Goal: Navigation & Orientation: Find specific page/section

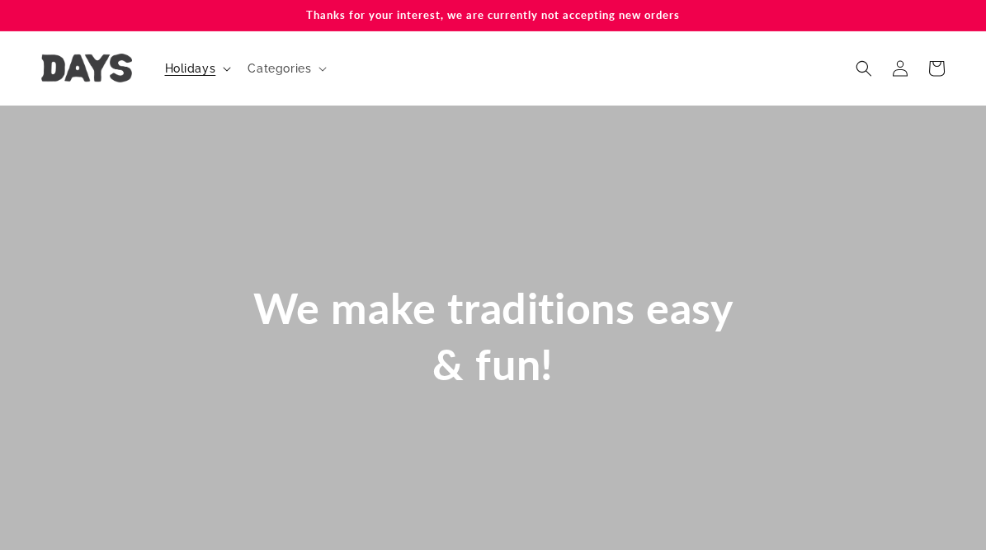
click at [209, 68] on span "Holidays" at bounding box center [190, 68] width 51 height 15
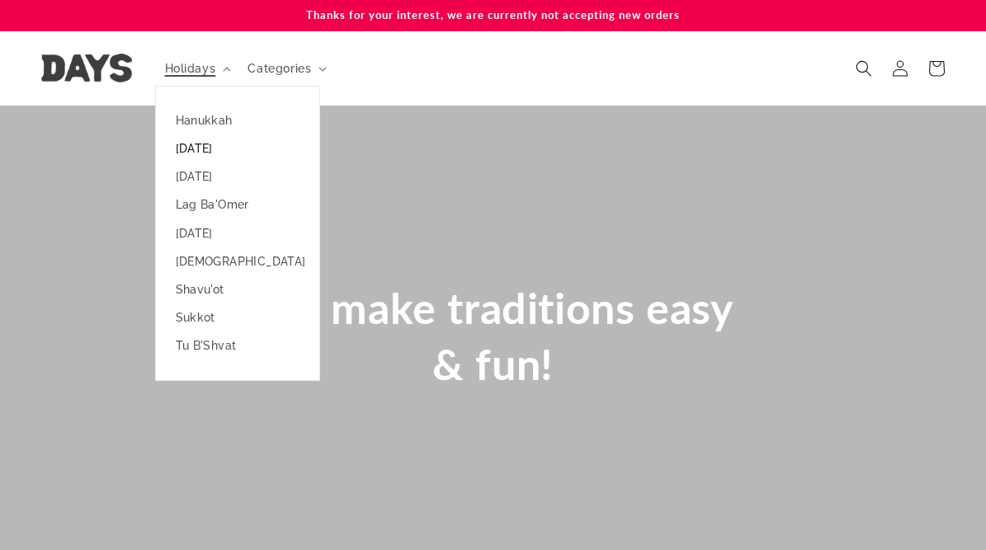
click at [202, 149] on link "[DATE]" at bounding box center [237, 149] width 163 height 28
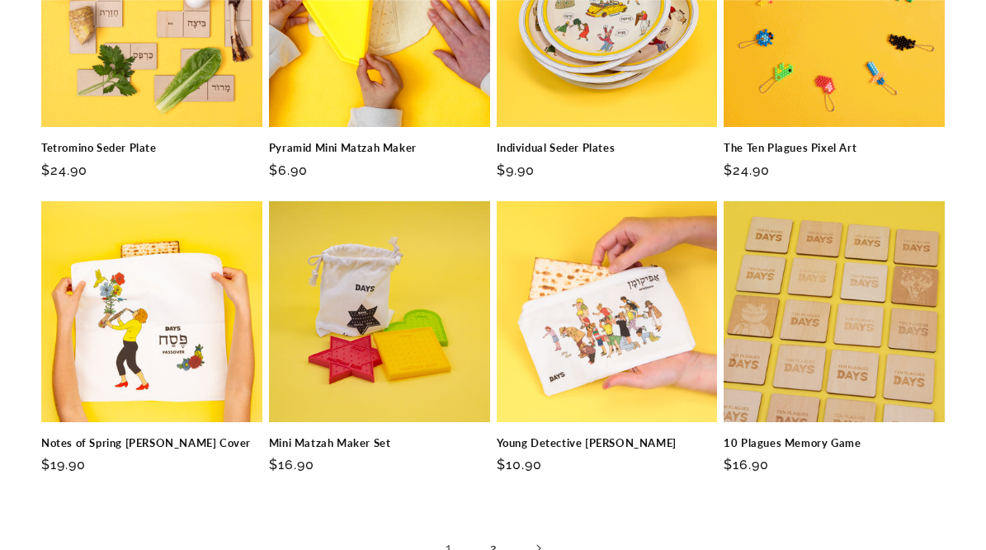
scroll to position [2399, 0]
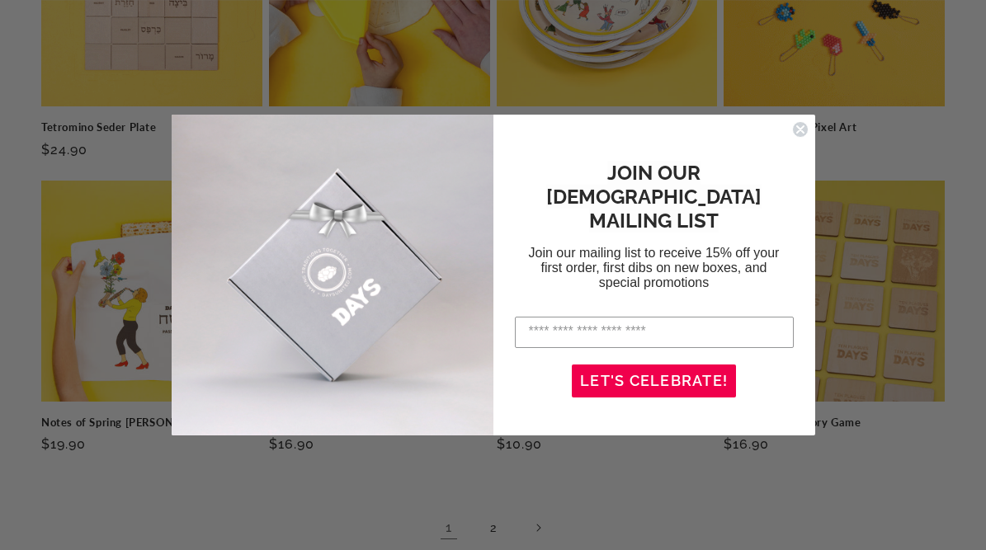
click at [804, 127] on circle "Close dialog" at bounding box center [800, 129] width 16 height 16
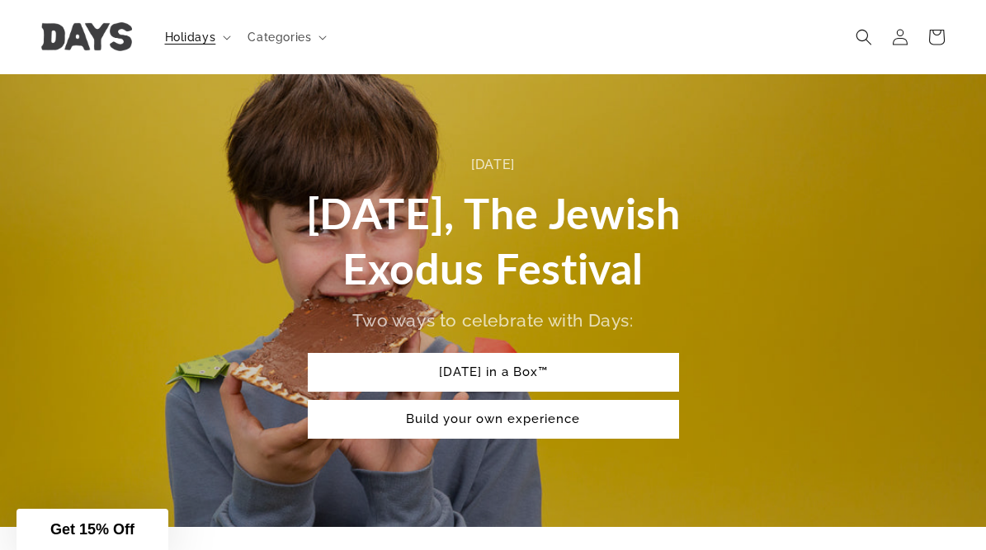
scroll to position [0, 0]
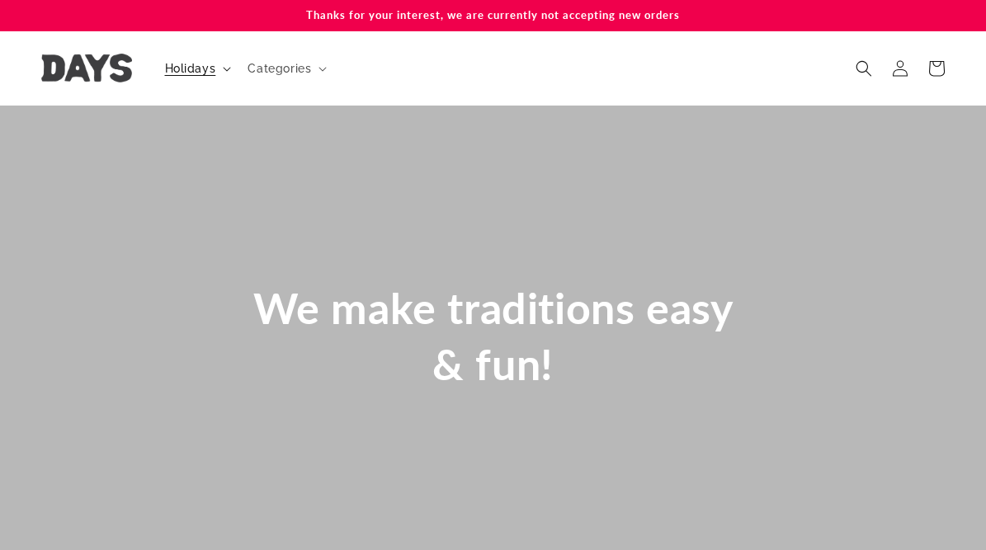
click at [180, 68] on span "Holidays" at bounding box center [190, 68] width 51 height 15
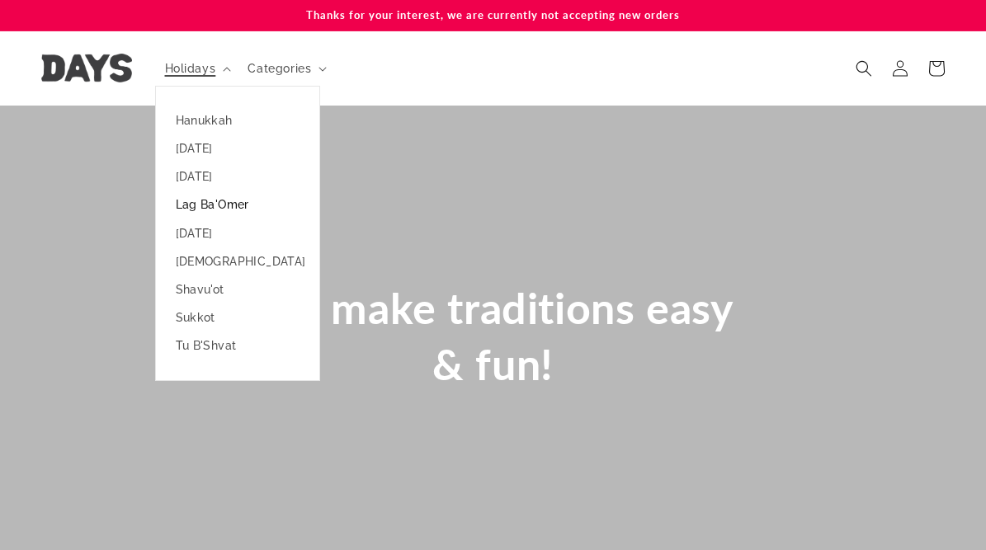
click at [196, 215] on link "Lag Ba'Omer" at bounding box center [237, 205] width 163 height 28
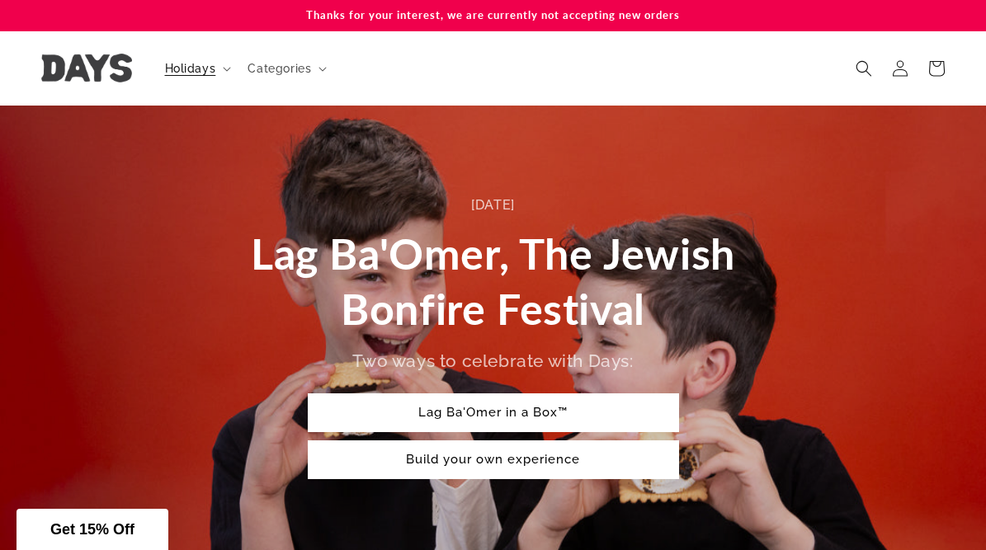
click at [106, 64] on img at bounding box center [86, 68] width 91 height 29
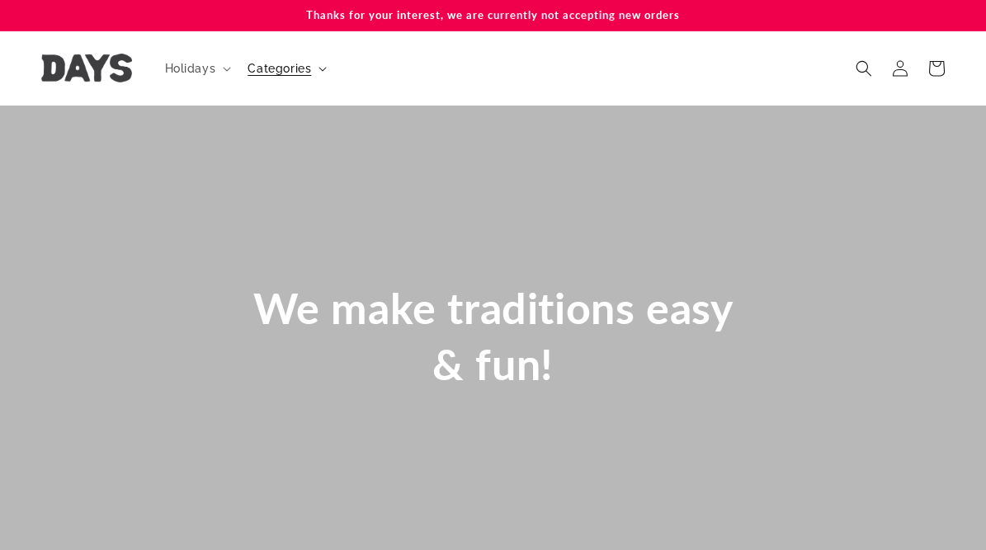
click at [267, 66] on span "Categories" at bounding box center [280, 68] width 64 height 15
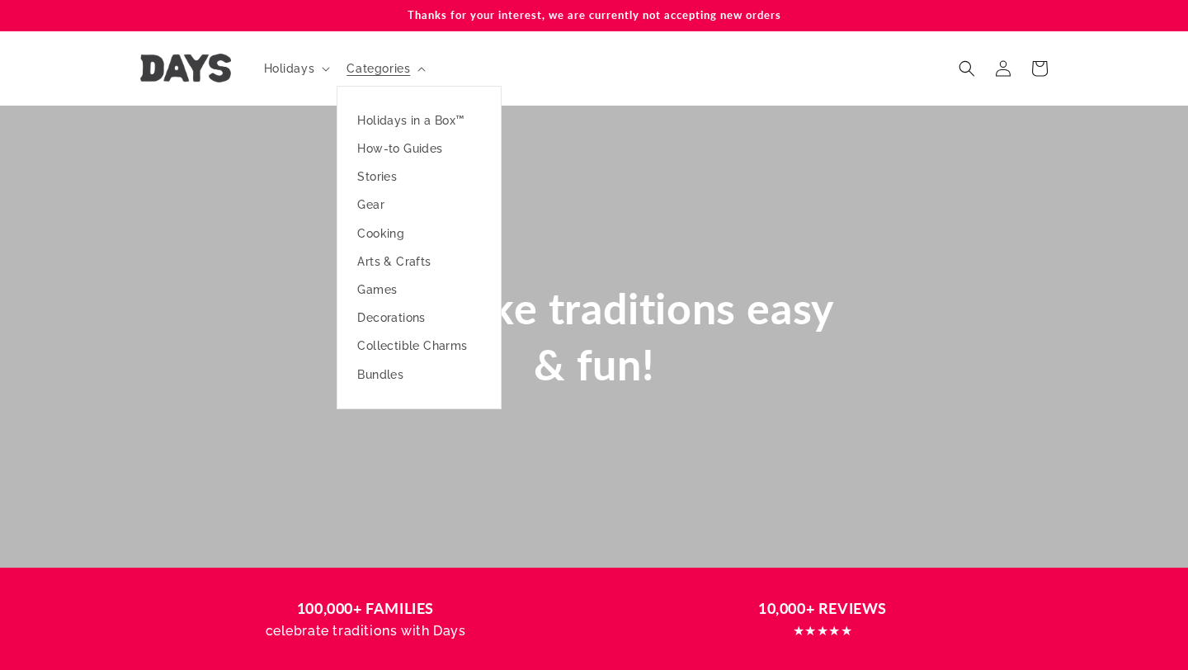
scroll to position [0, 298]
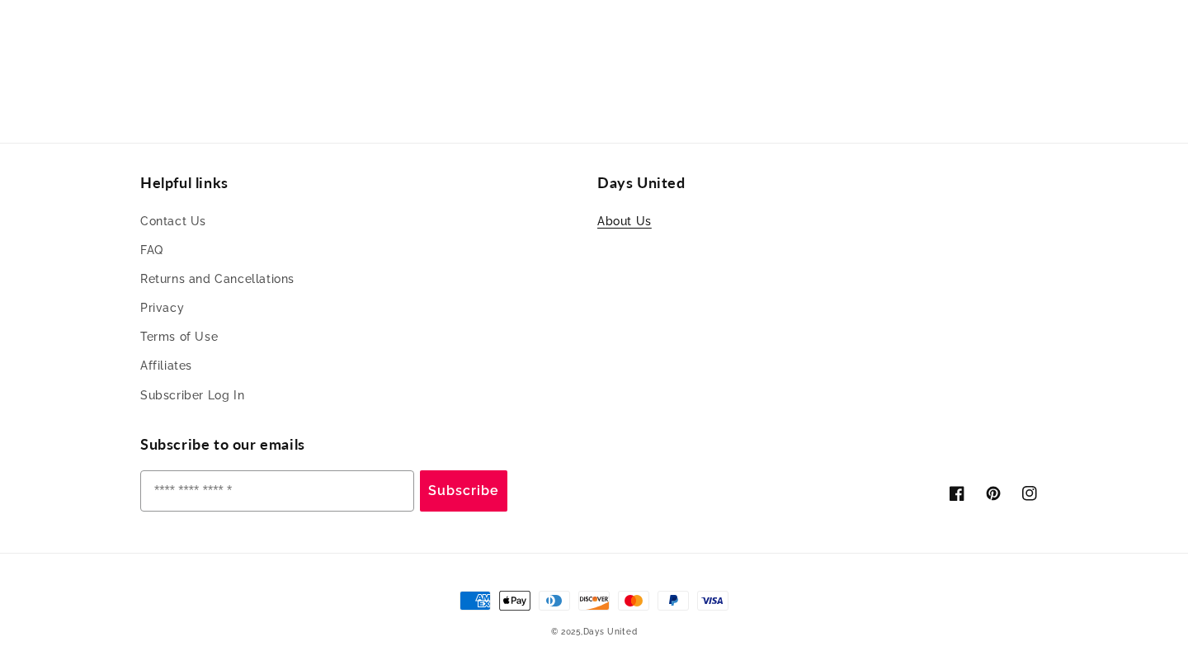
click at [614, 216] on link "About Us" at bounding box center [624, 223] width 54 height 25
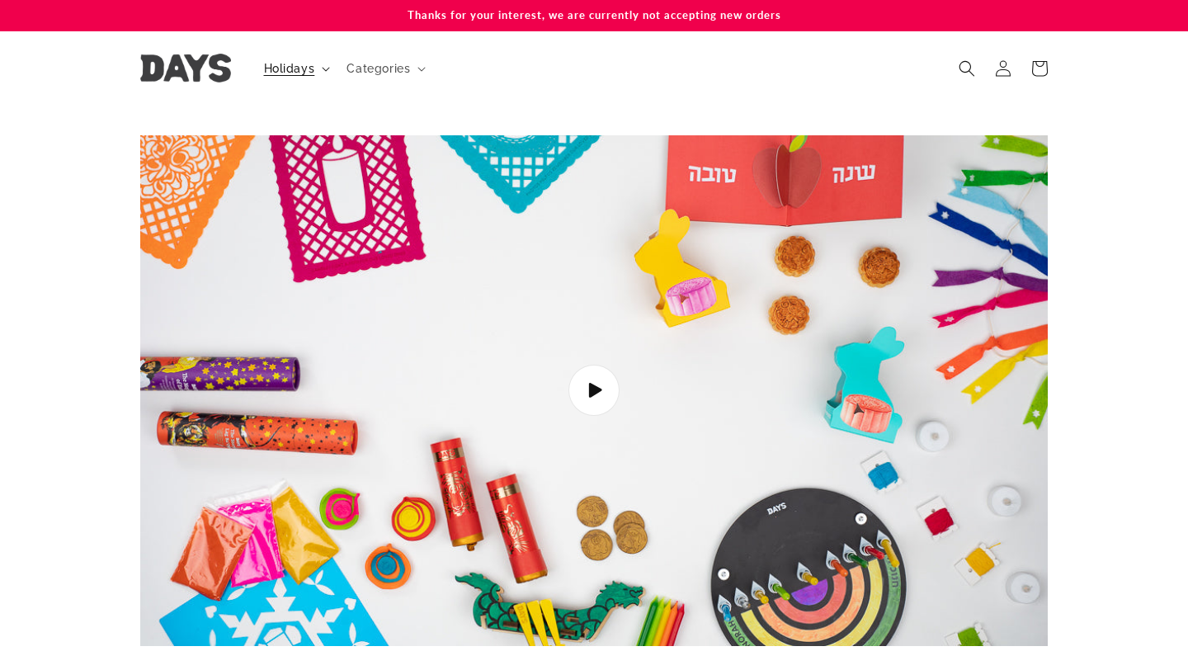
click at [293, 73] on span "Holidays" at bounding box center [289, 68] width 51 height 15
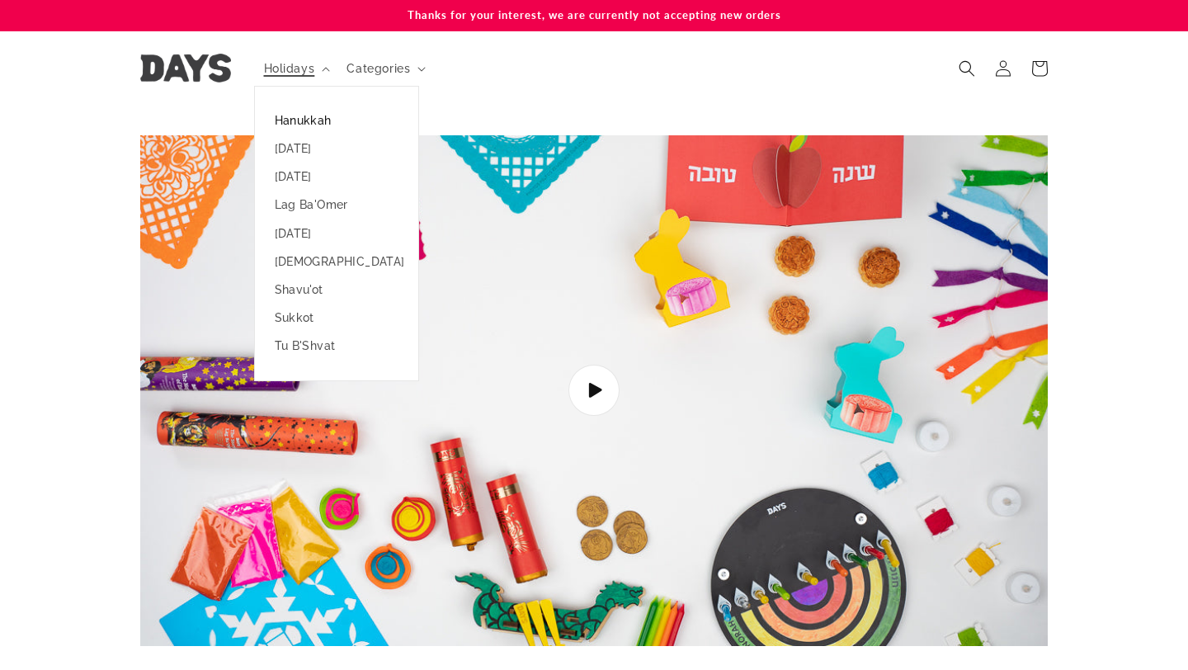
click at [294, 114] on link "Hanukkah" at bounding box center [336, 120] width 163 height 28
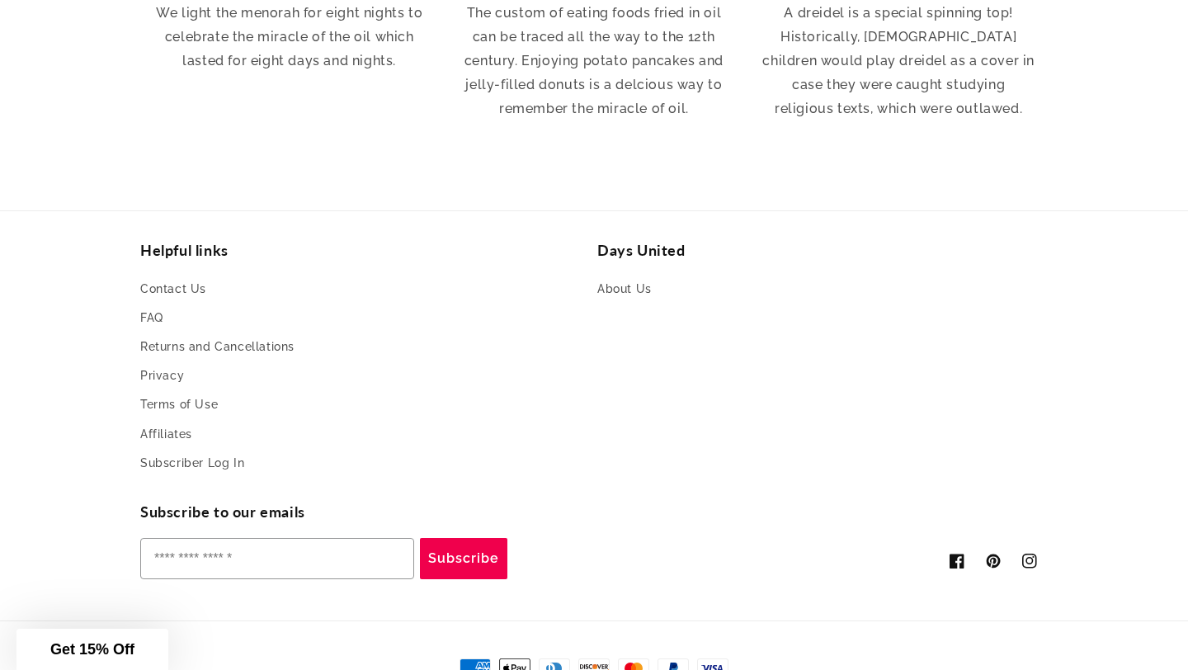
scroll to position [3428, 0]
